Goal: Task Accomplishment & Management: Manage account settings

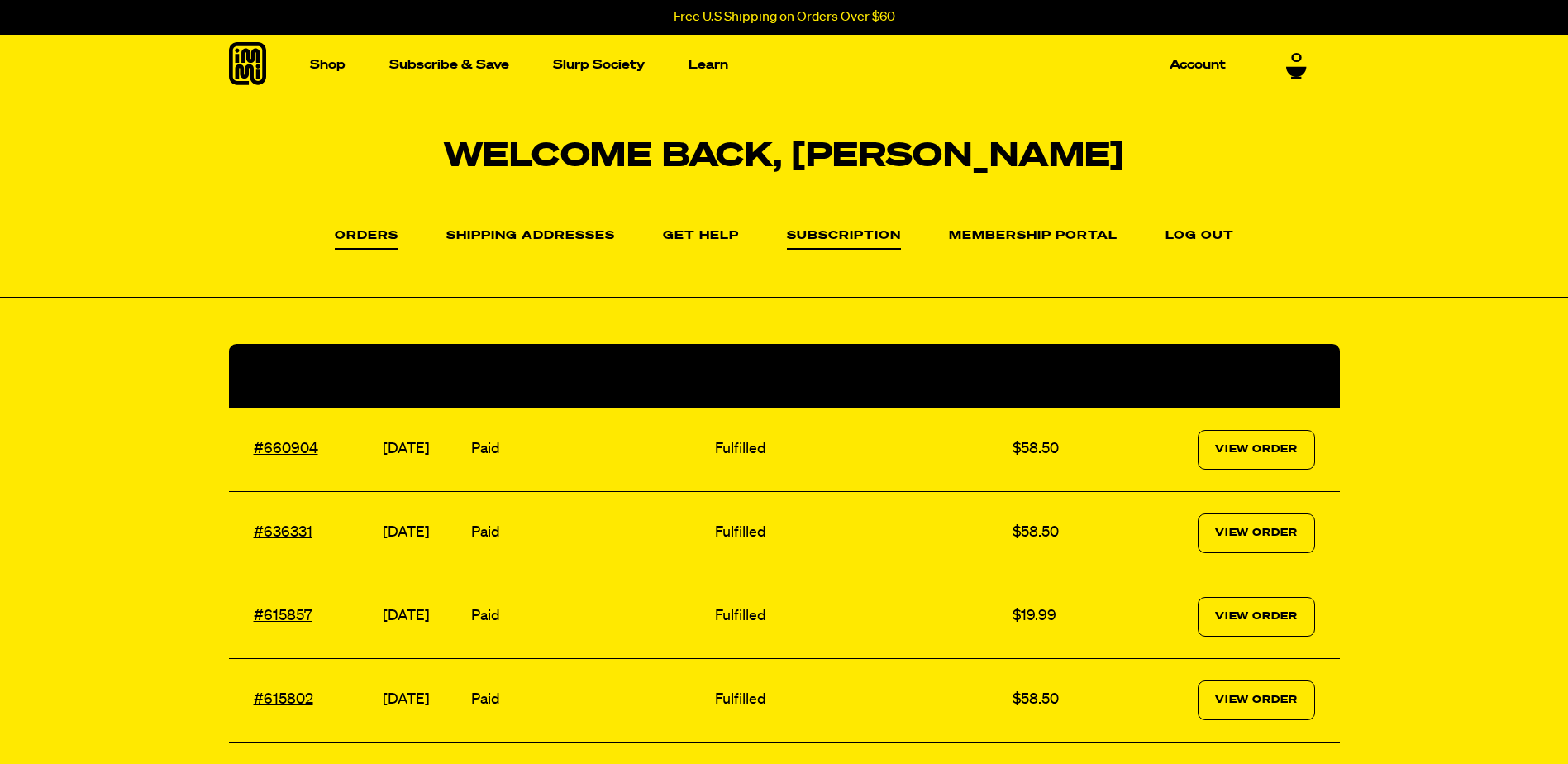
click at [840, 232] on link "Subscription" at bounding box center [844, 240] width 114 height 20
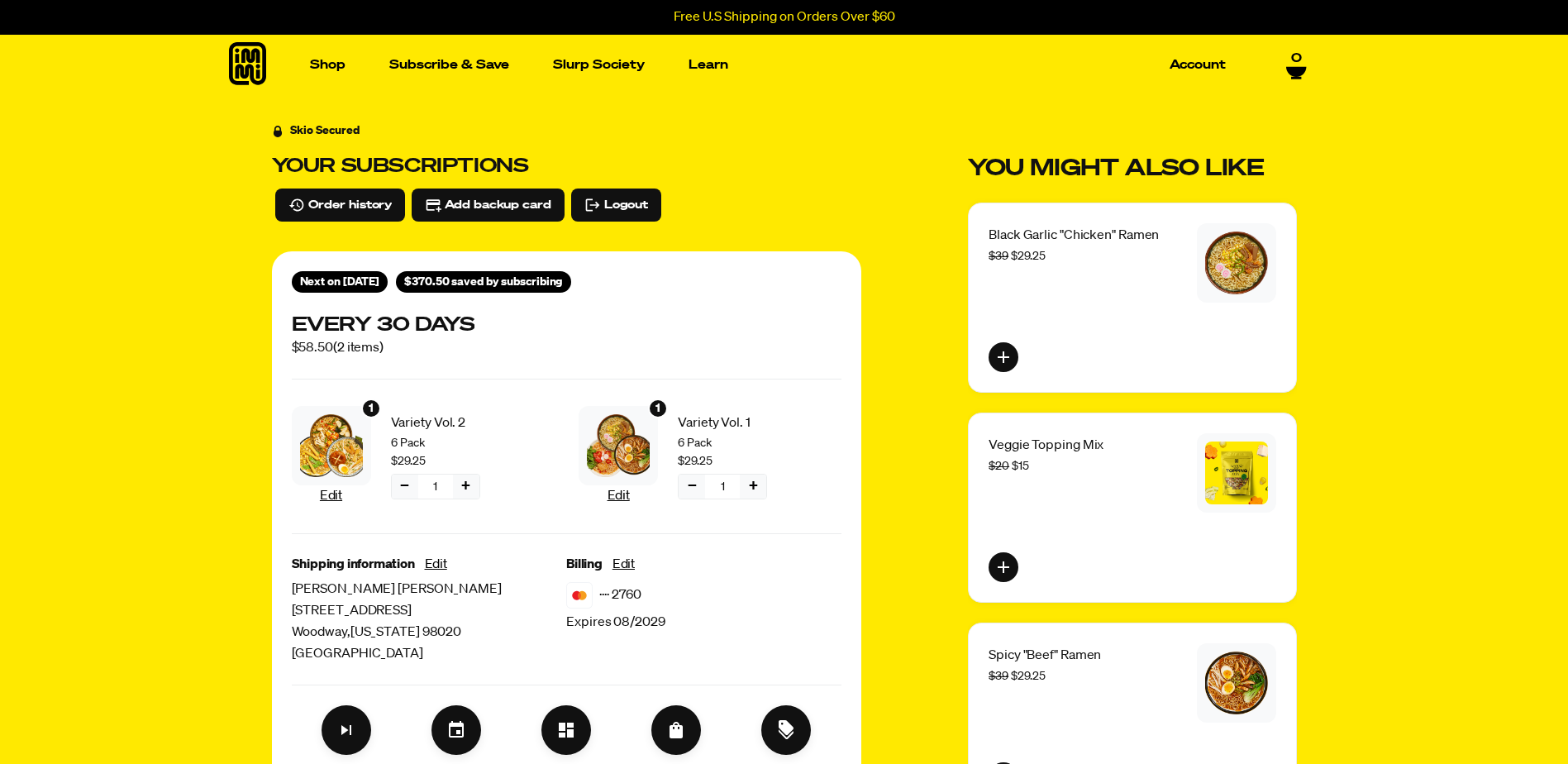
scroll to position [165, 0]
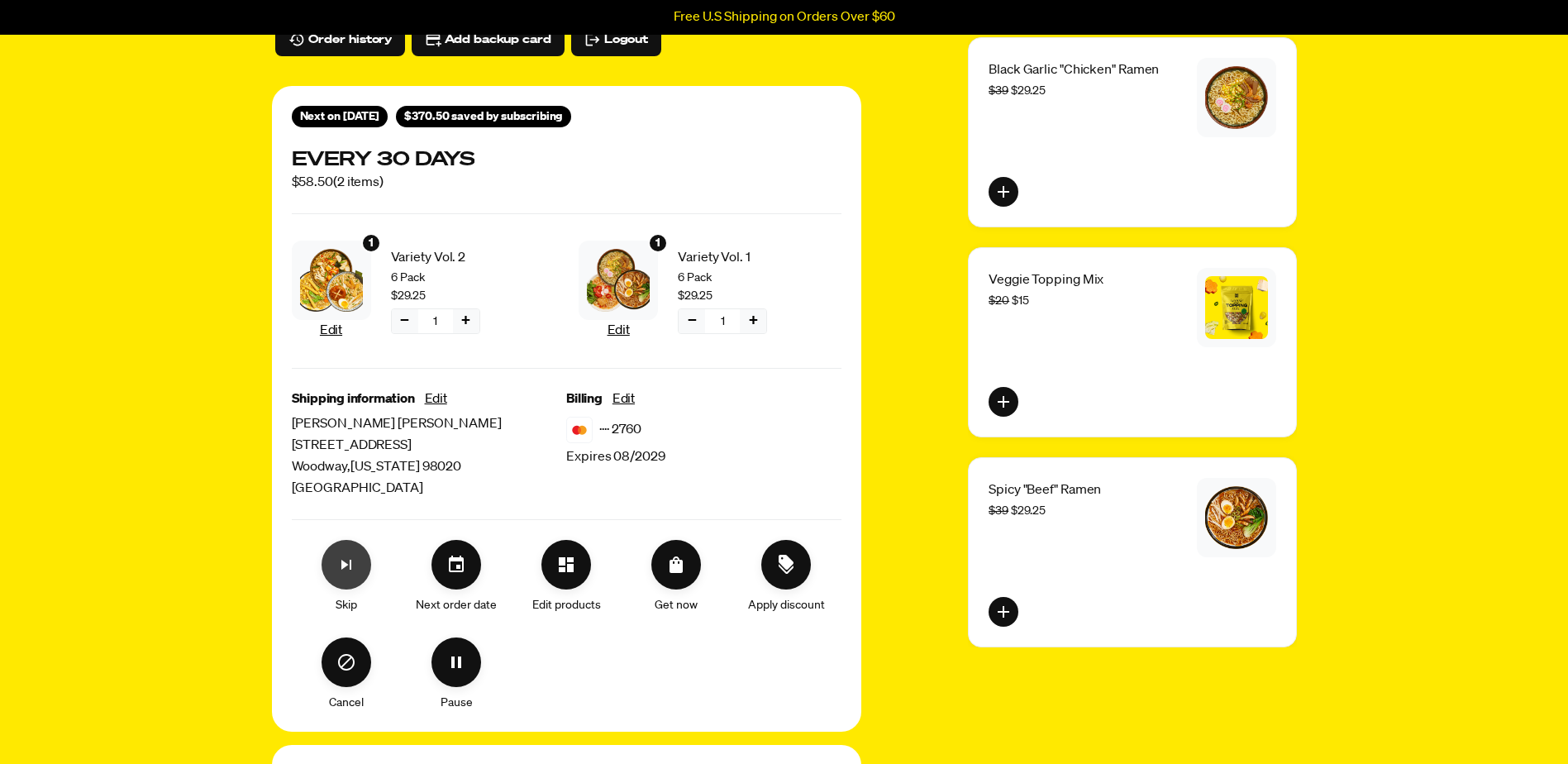
click at [353, 577] on button "Skip subscription" at bounding box center [345, 564] width 49 height 49
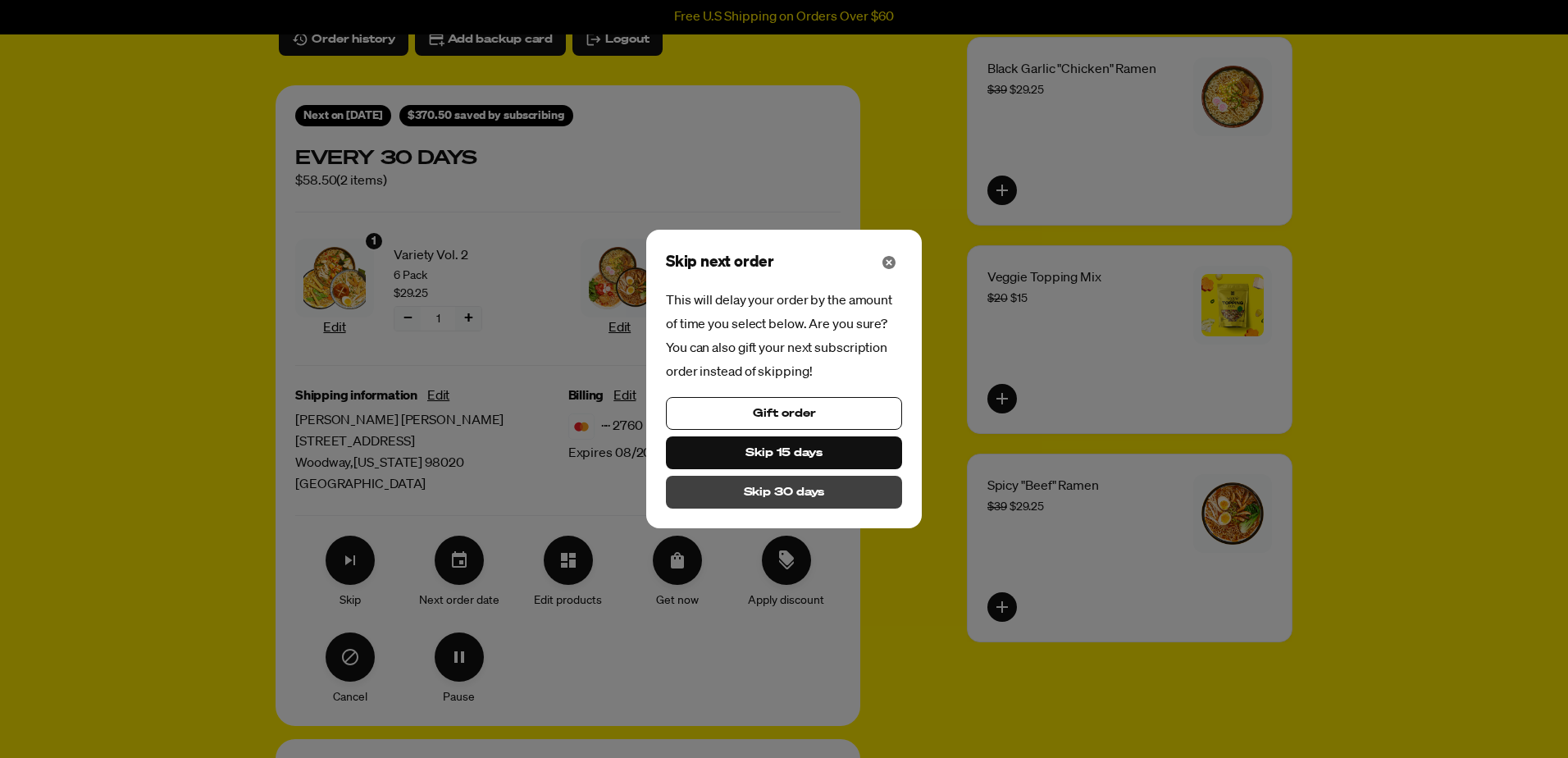
click at [761, 495] on span "Skip 30 days" at bounding box center [785, 493] width 81 height 18
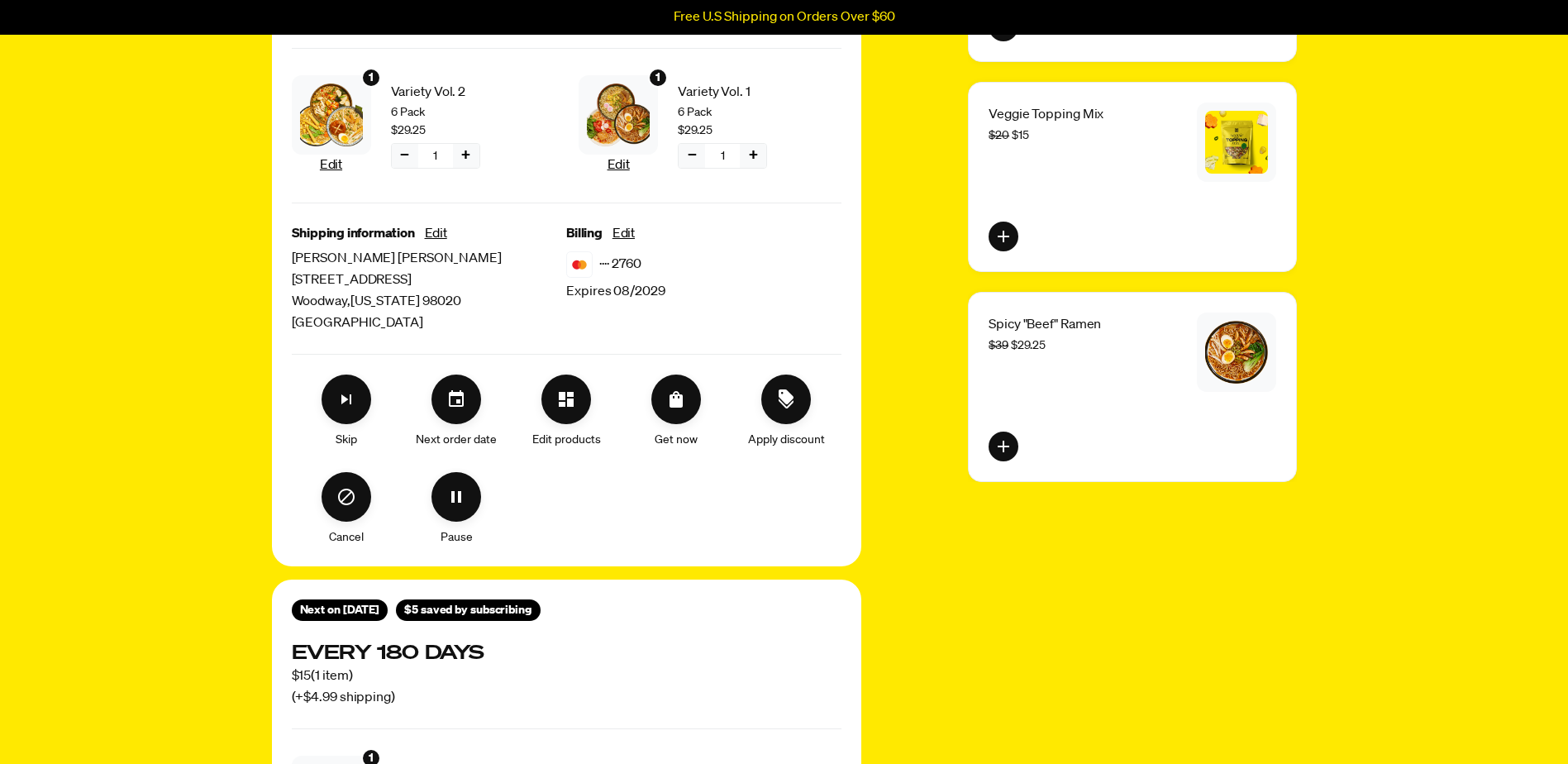
scroll to position [0, 0]
